Goal: Navigation & Orientation: Find specific page/section

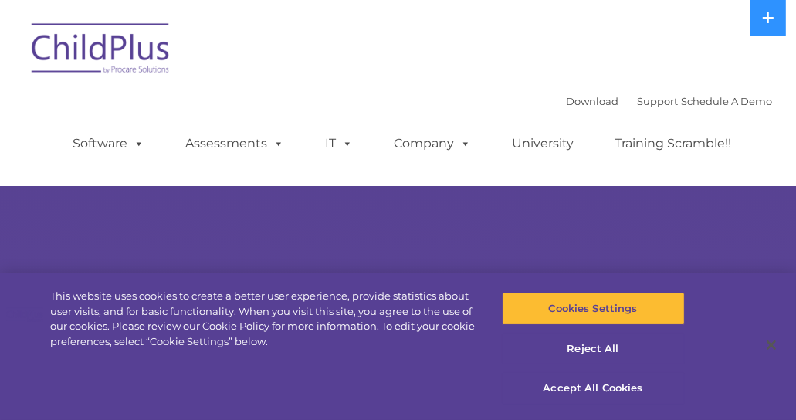
select select "MEDIUM"
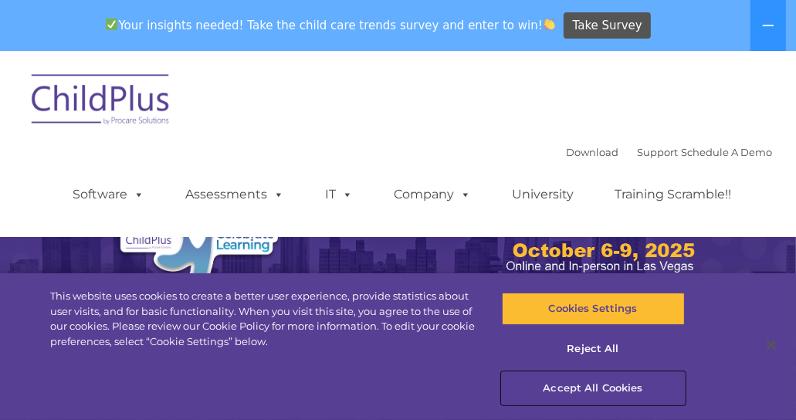
click at [607, 390] on button "Accept All Cookies" at bounding box center [593, 388] width 183 height 32
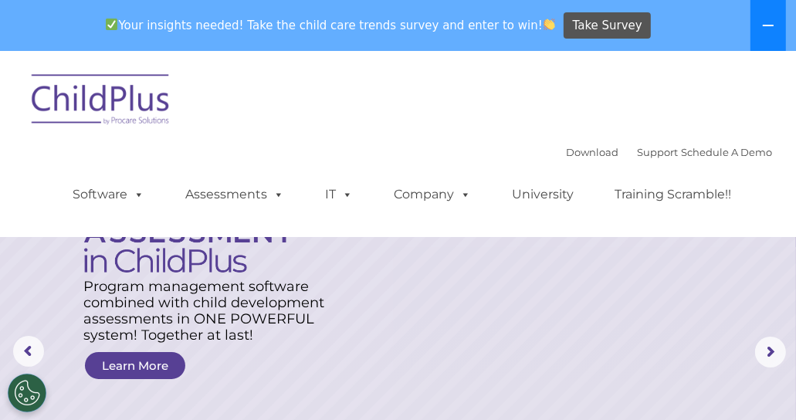
click at [767, 8] on button at bounding box center [767, 25] width 35 height 51
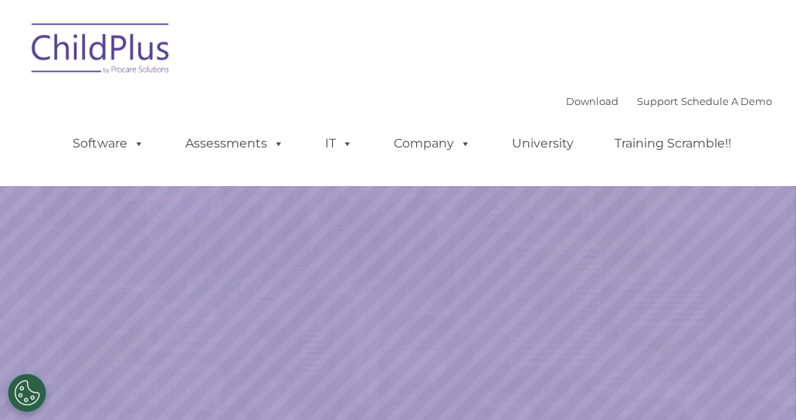
select select "MEDIUM"
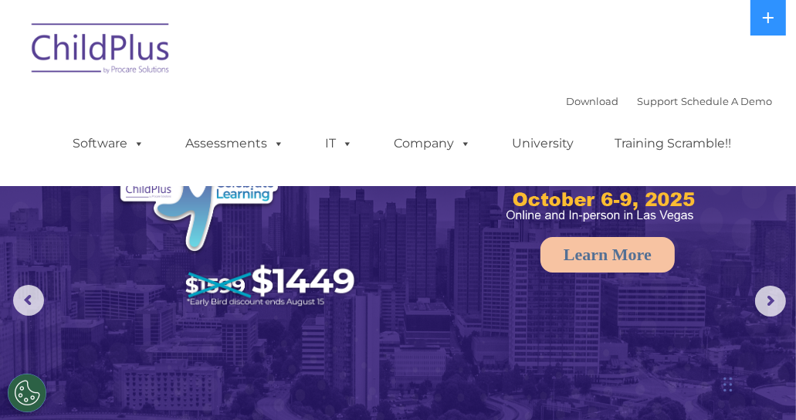
drag, startPoint x: 797, startPoint y: 61, endPoint x: 332, endPoint y: 107, distance: 467.6
click at [332, 107] on div "Download Support | Schedule A Demo  MENU MENU Software ChildPlus: The original…" at bounding box center [407, 132] width 730 height 85
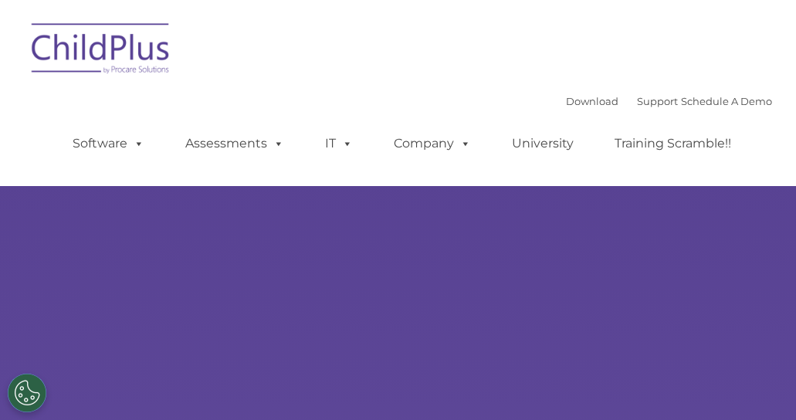
select select "MEDIUM"
